Goal: Information Seeking & Learning: Check status

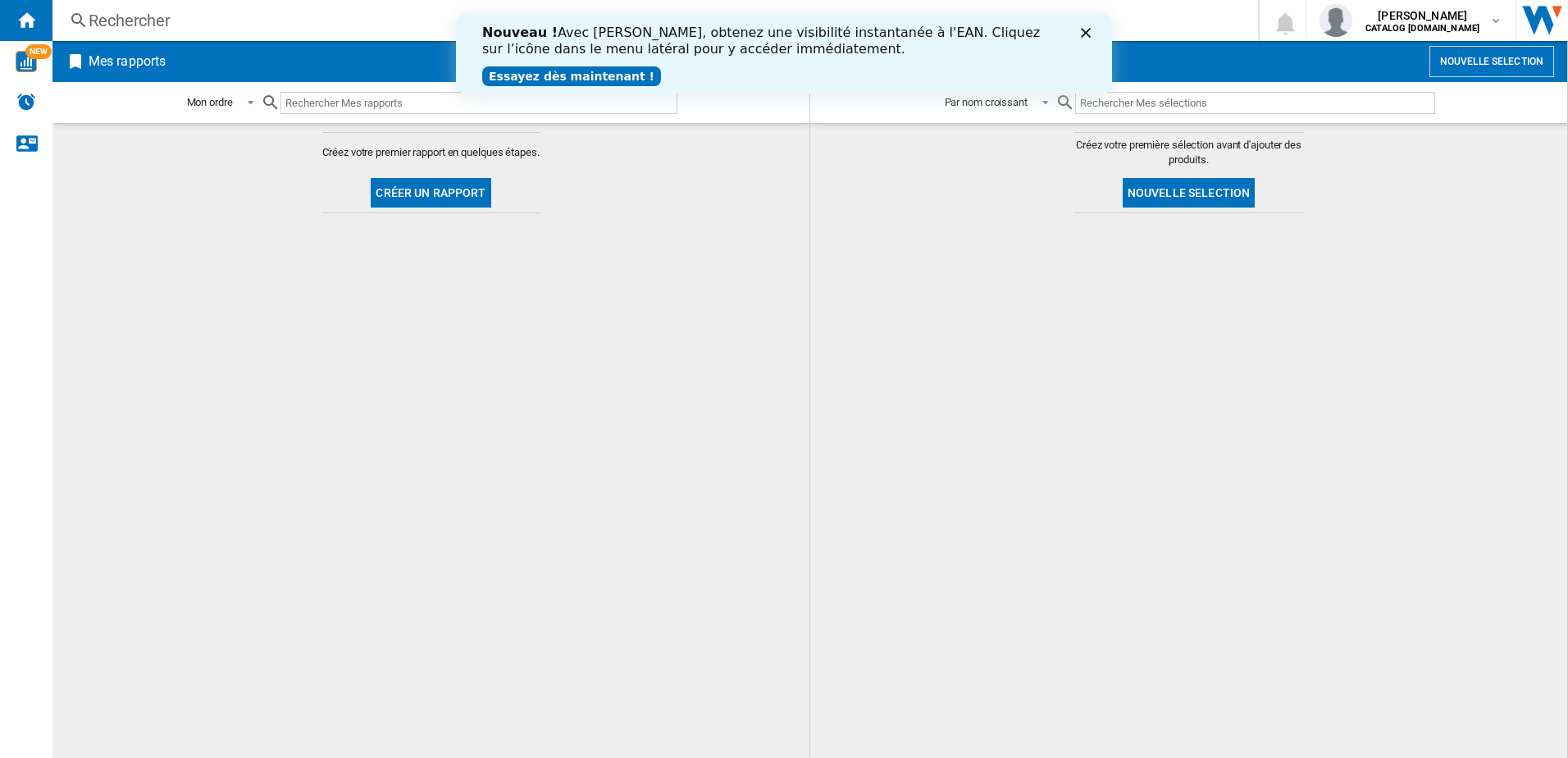
click at [201, 24] on div "Rechercher" at bounding box center [652, 20] width 1127 height 23
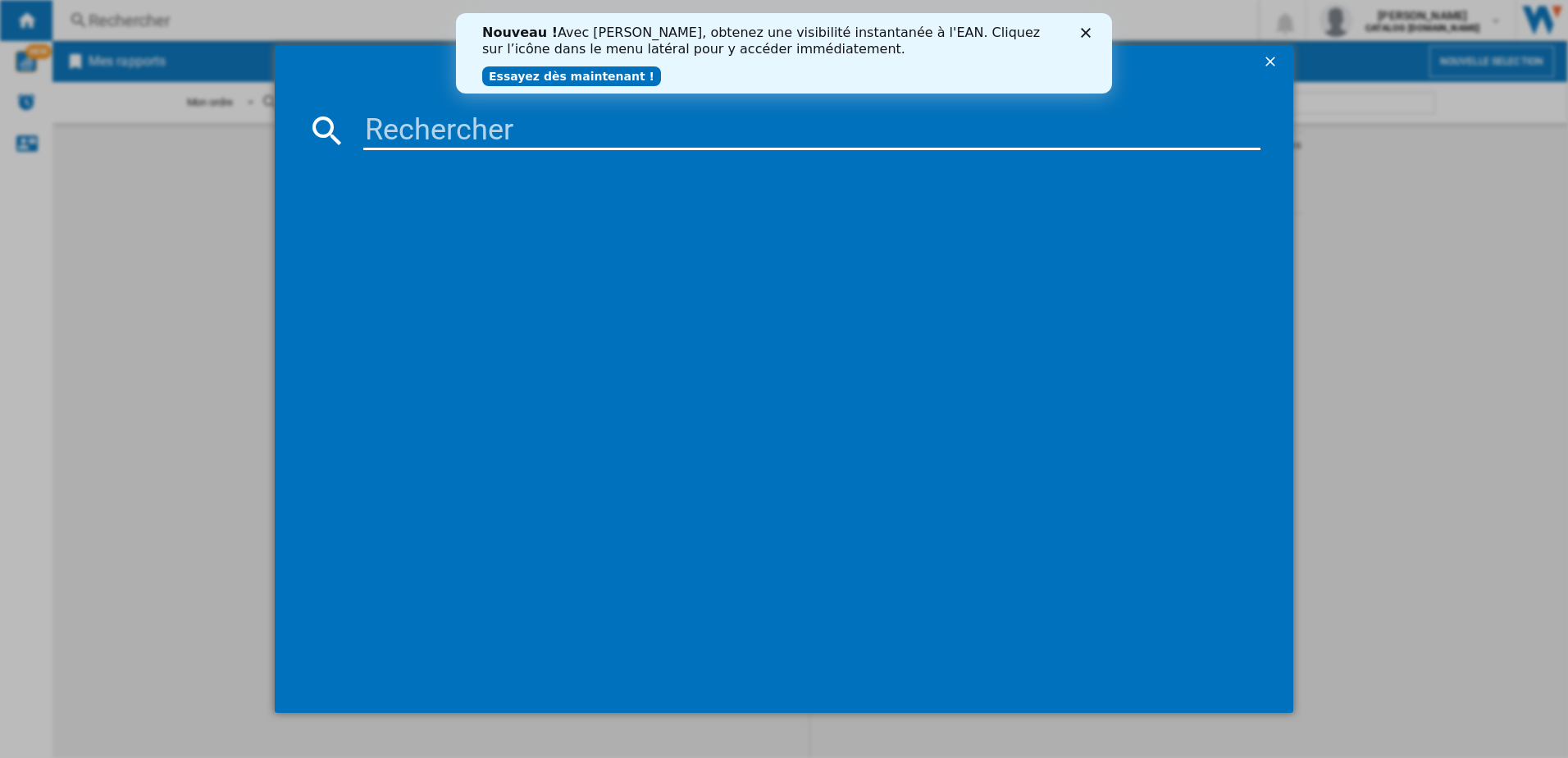
click at [1089, 34] on icon "Fermer" at bounding box center [1085, 32] width 10 height 10
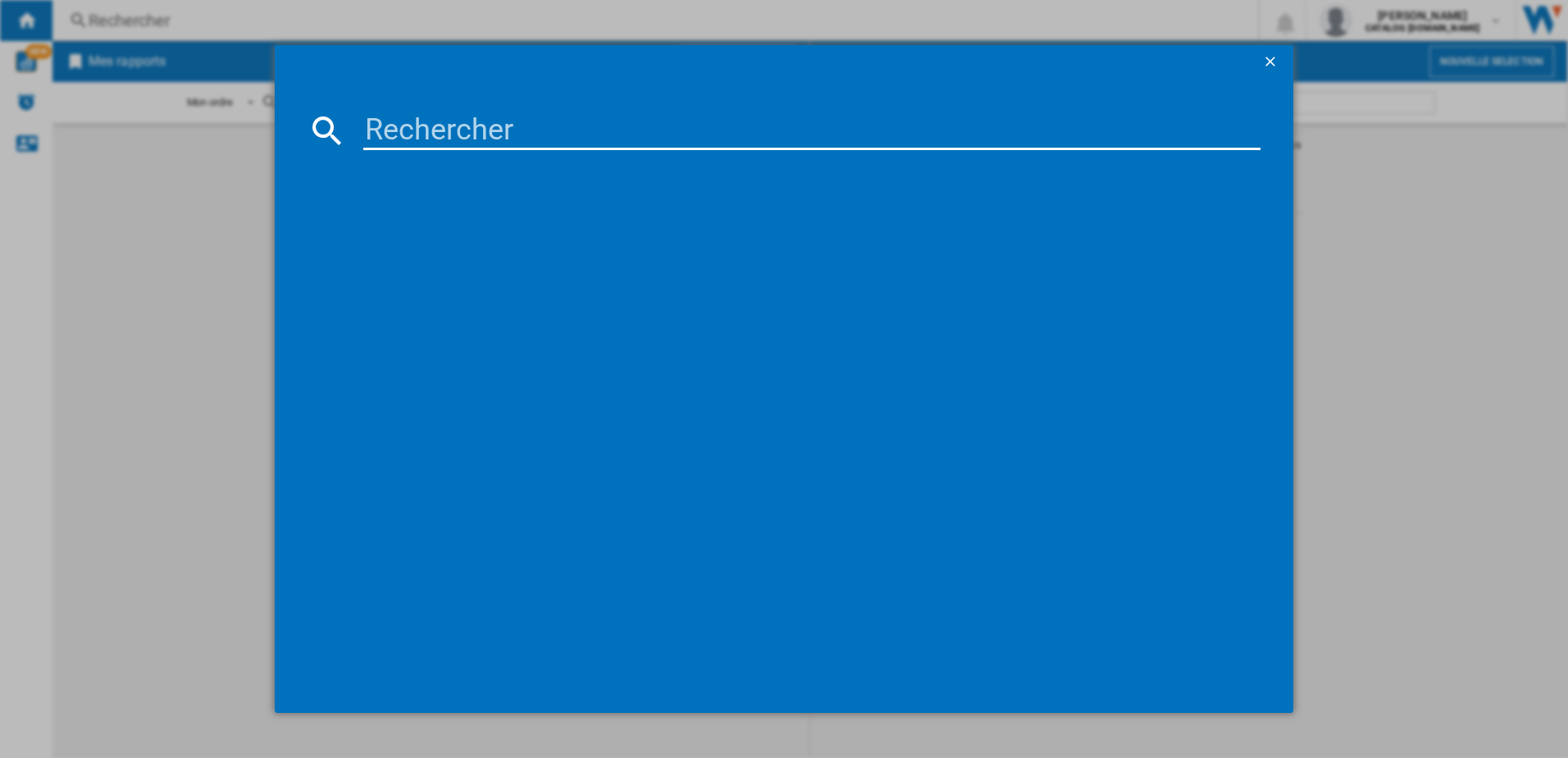
click at [477, 139] on input at bounding box center [812, 130] width 898 height 40
click at [408, 130] on input "KID64" at bounding box center [812, 130] width 898 height 40
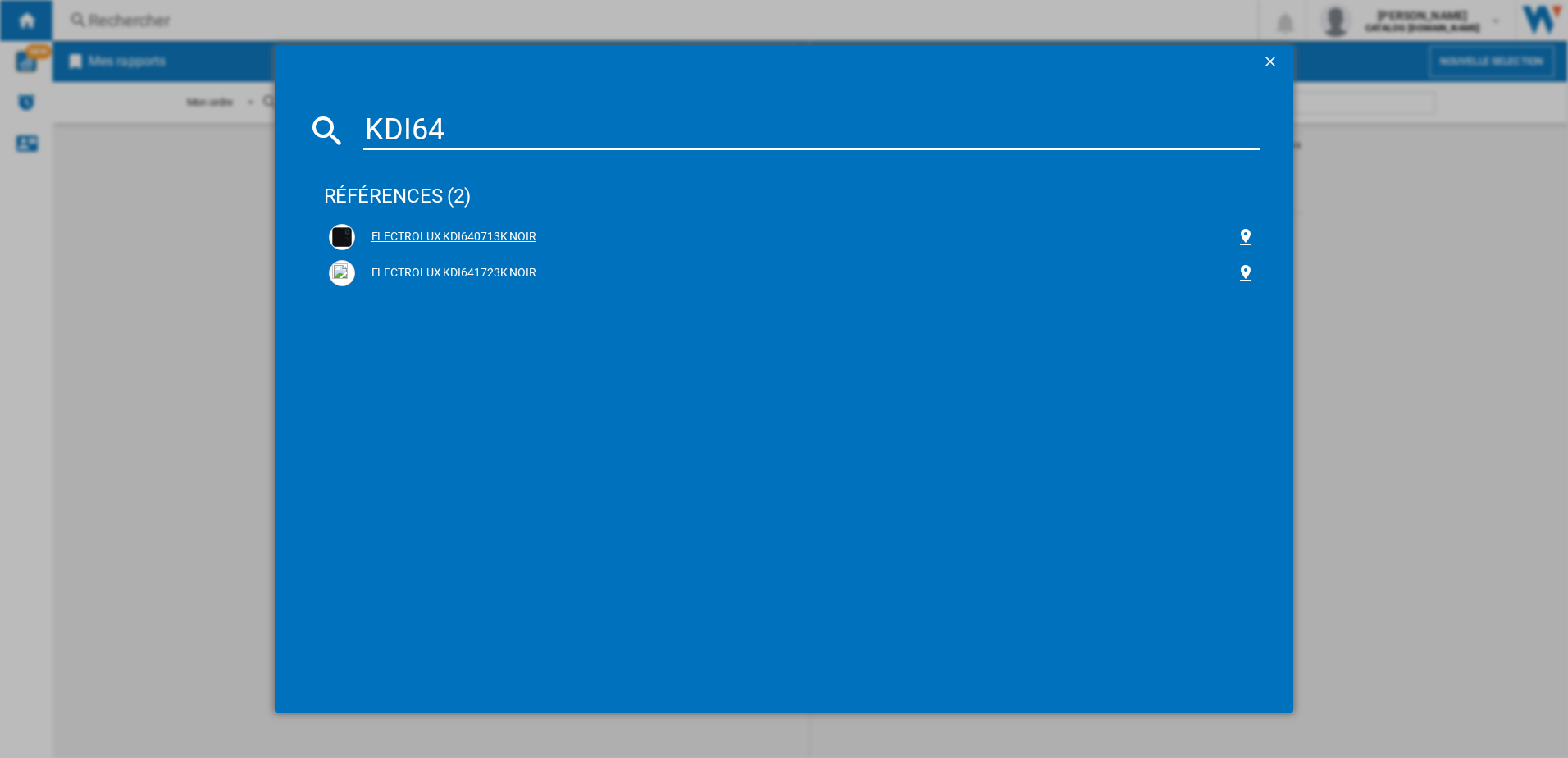
type input "KDI64"
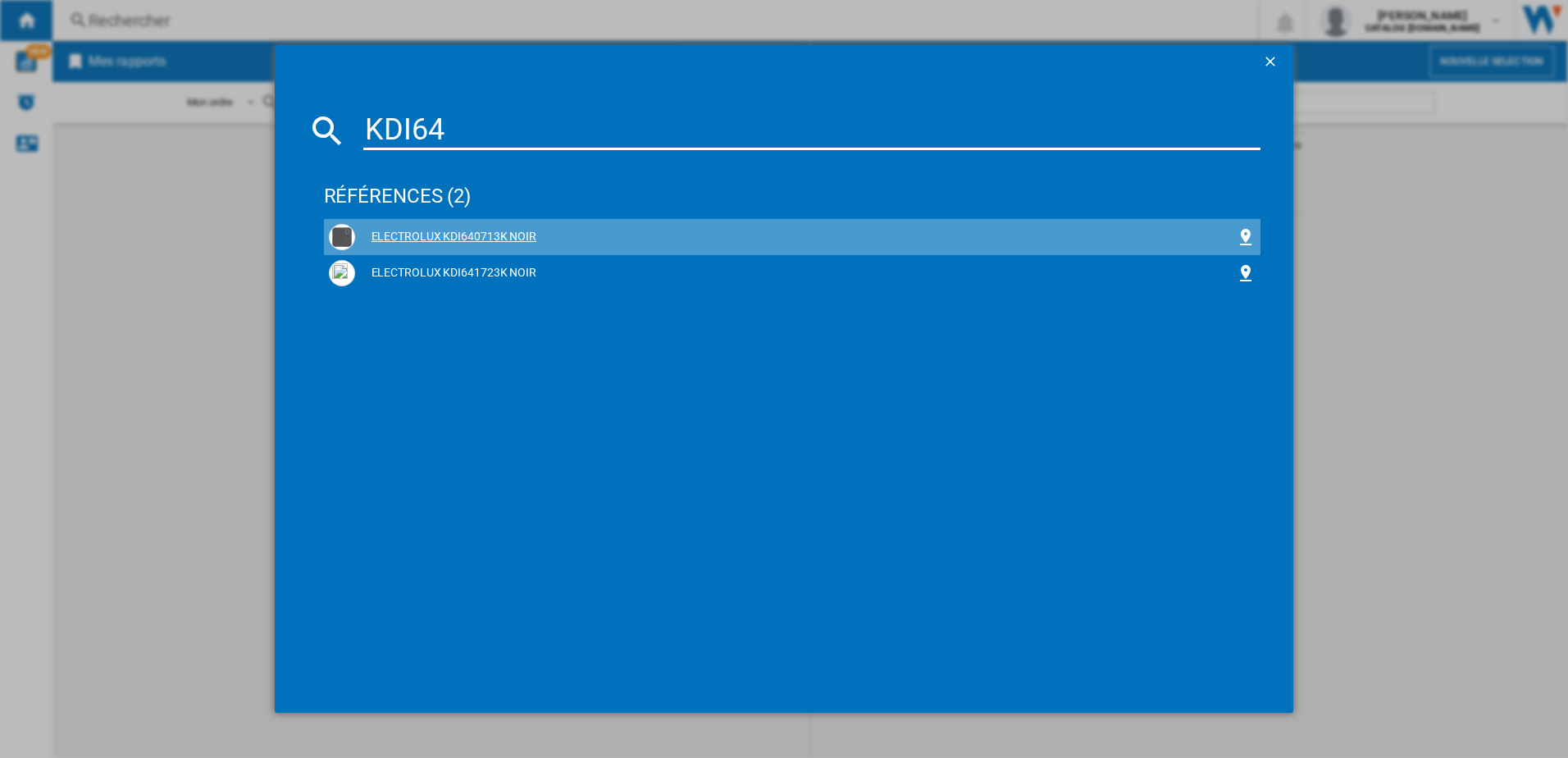
click at [489, 235] on div "ELECTROLUX KDI640713K NOIR" at bounding box center [795, 237] width 881 height 17
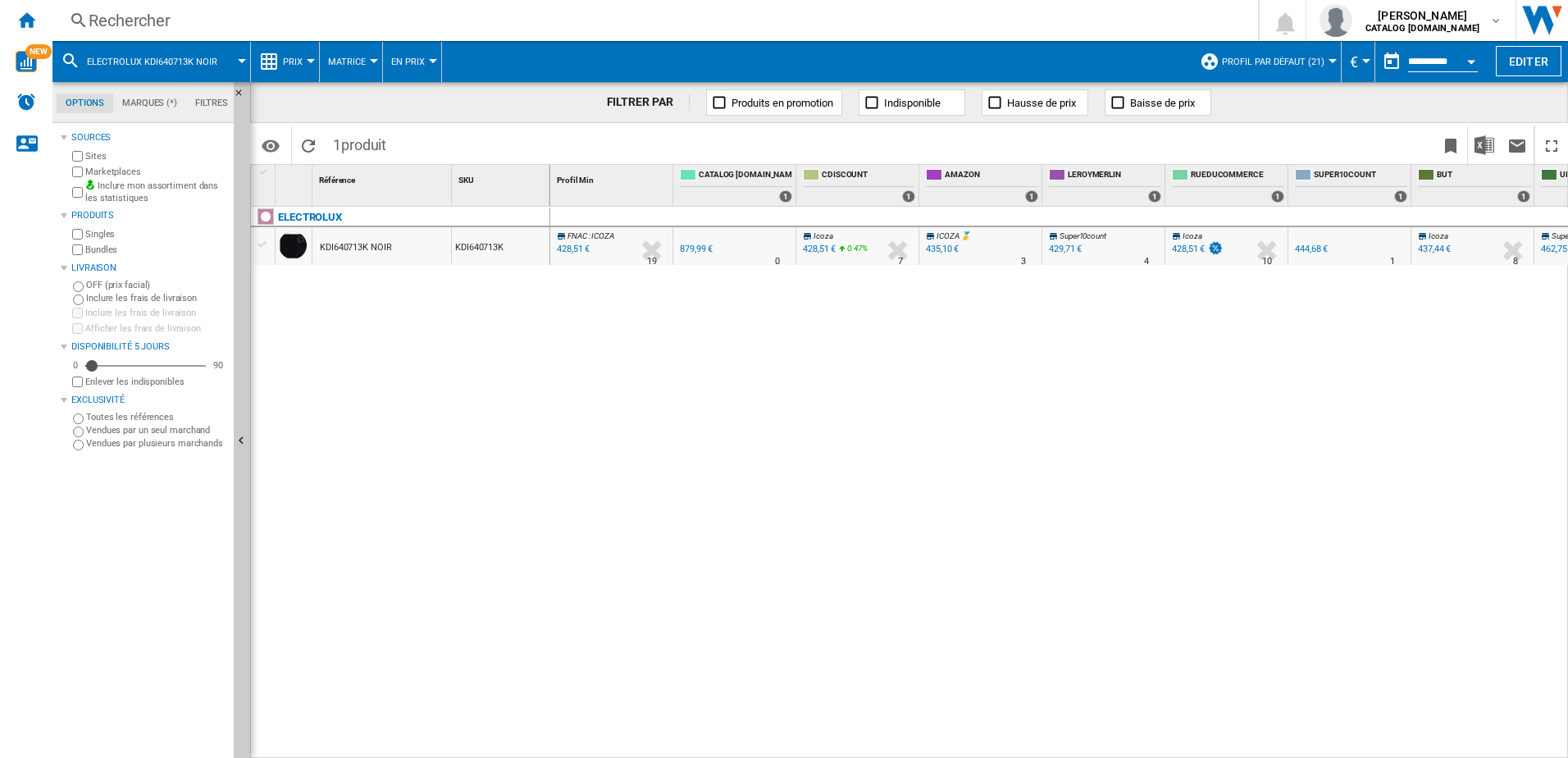
drag, startPoint x: 975, startPoint y: 749, endPoint x: 1090, endPoint y: 749, distance: 115.0
click at [1090, 749] on div "FNAC : ICOZA -51.3 % 428,51 € % N/A 19 FNAC : ICOZA 0.0 % 879,99 € %" at bounding box center [1060, 482] width 1018 height 552
